Goal: Task Accomplishment & Management: Use online tool/utility

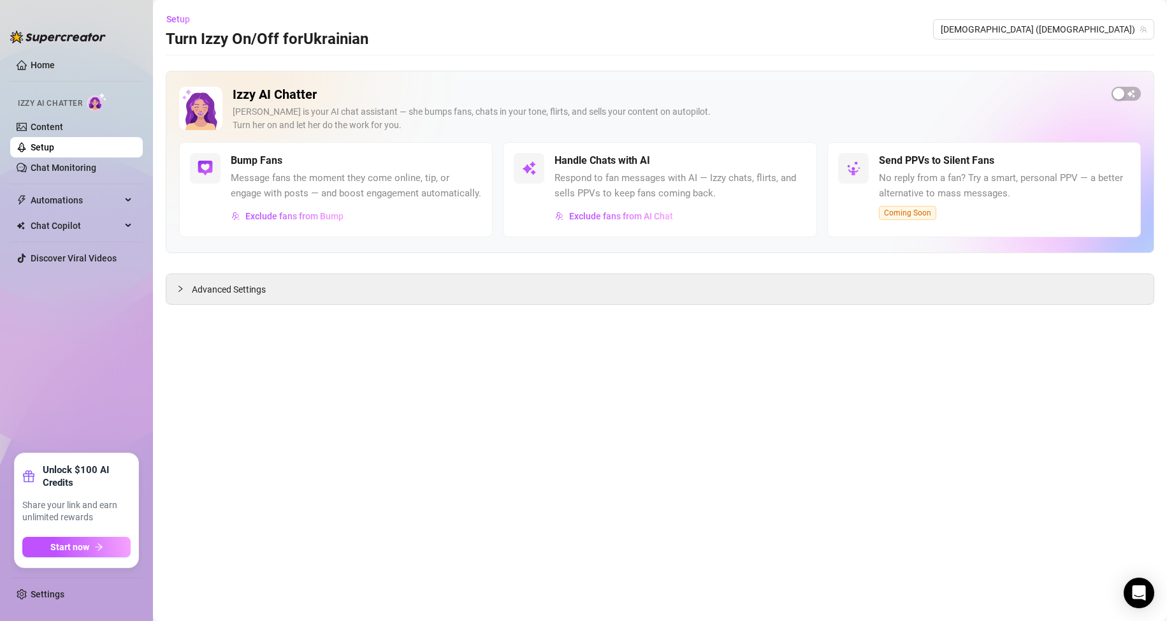
click at [54, 148] on link "Setup" at bounding box center [43, 147] width 24 height 10
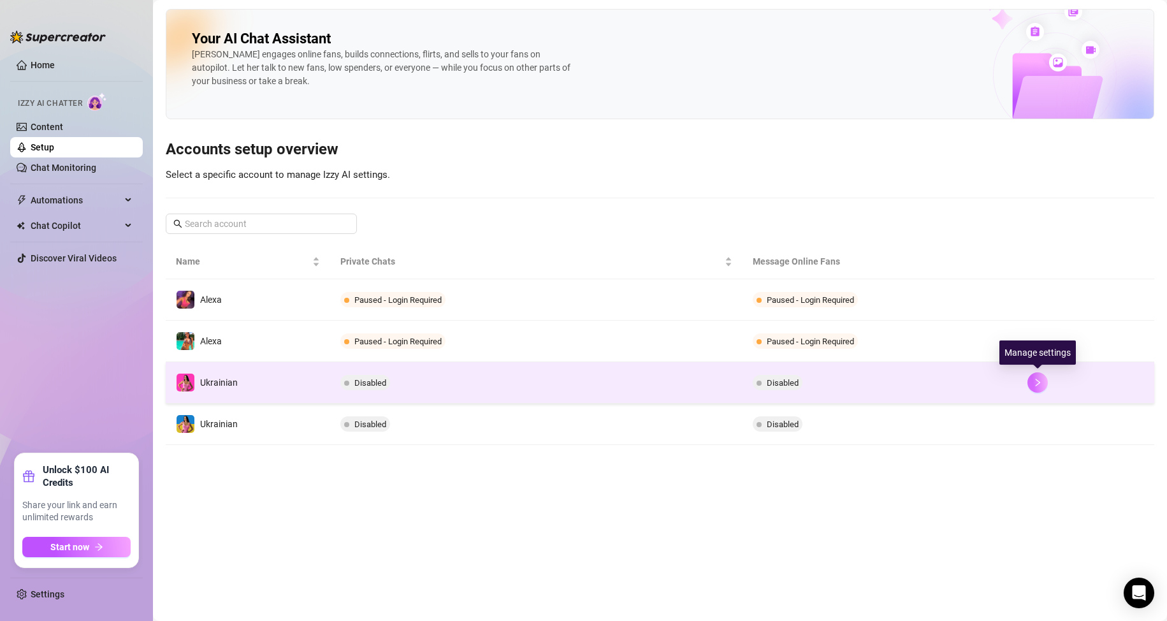
click at [1042, 381] on button "button" at bounding box center [1037, 382] width 20 height 20
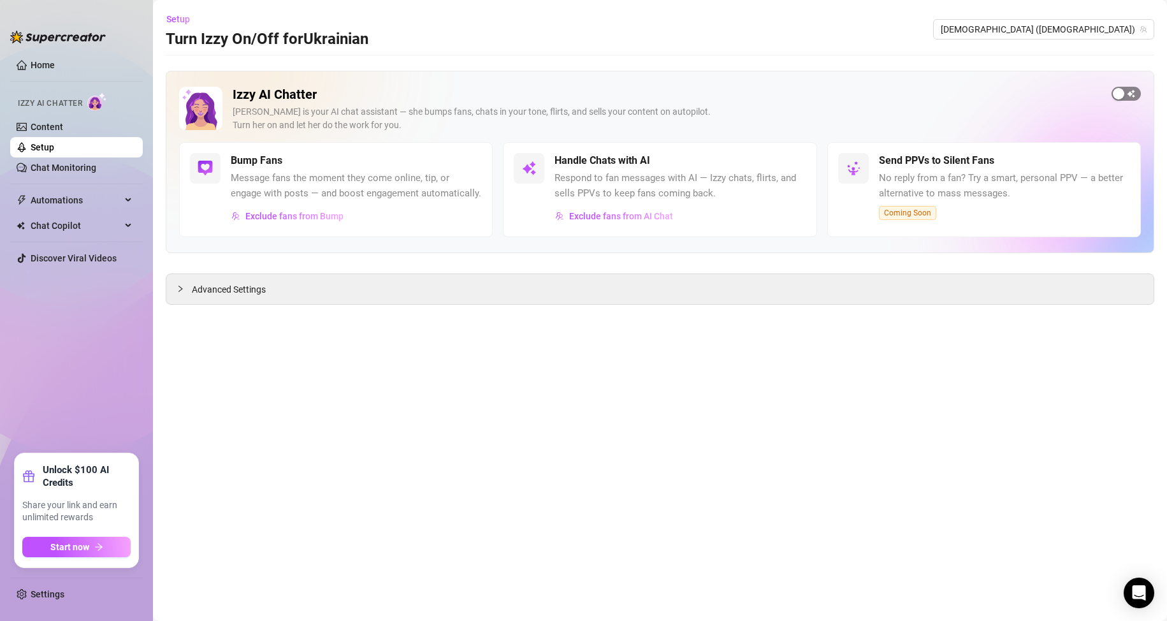
click at [1123, 94] on div "button" at bounding box center [1117, 93] width 11 height 11
click at [54, 151] on link "Setup" at bounding box center [43, 147] width 24 height 10
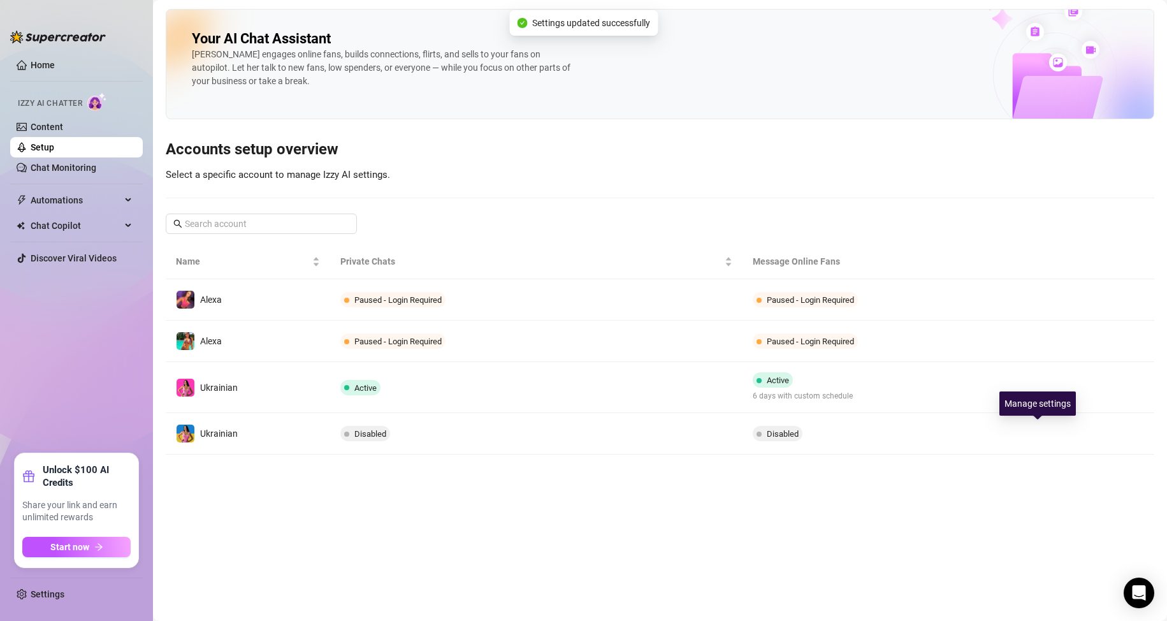
click at [1035, 425] on button "button" at bounding box center [1037, 433] width 20 height 20
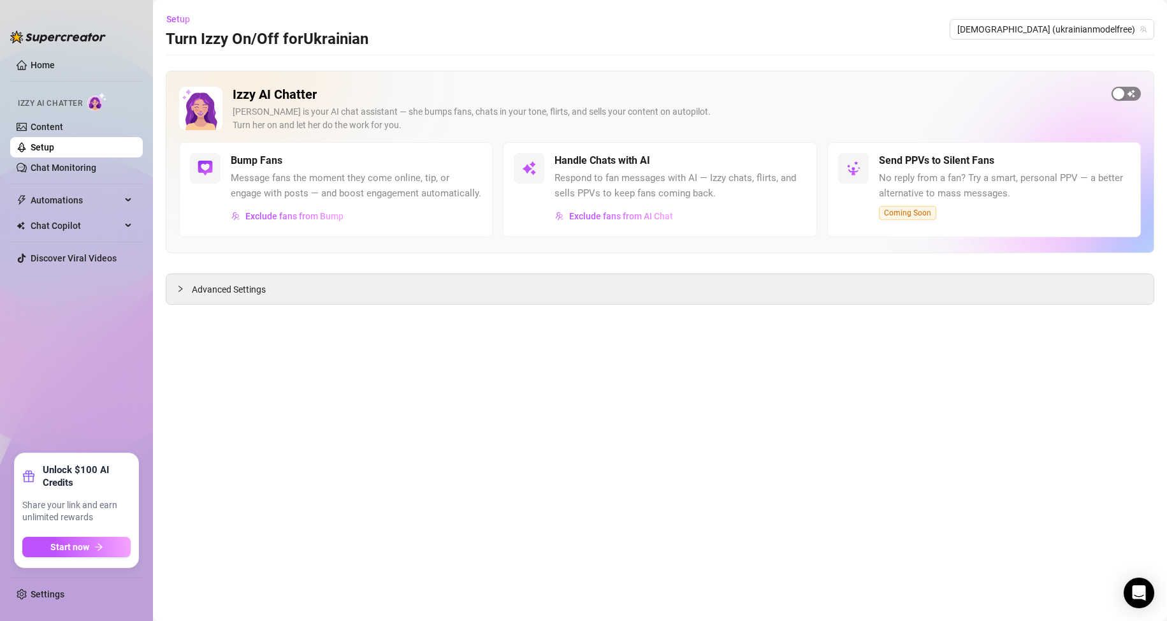
click at [1123, 92] on div "button" at bounding box center [1117, 93] width 11 height 11
click at [54, 145] on link "Setup" at bounding box center [43, 147] width 24 height 10
